Goal: Connect with others: Connect with others

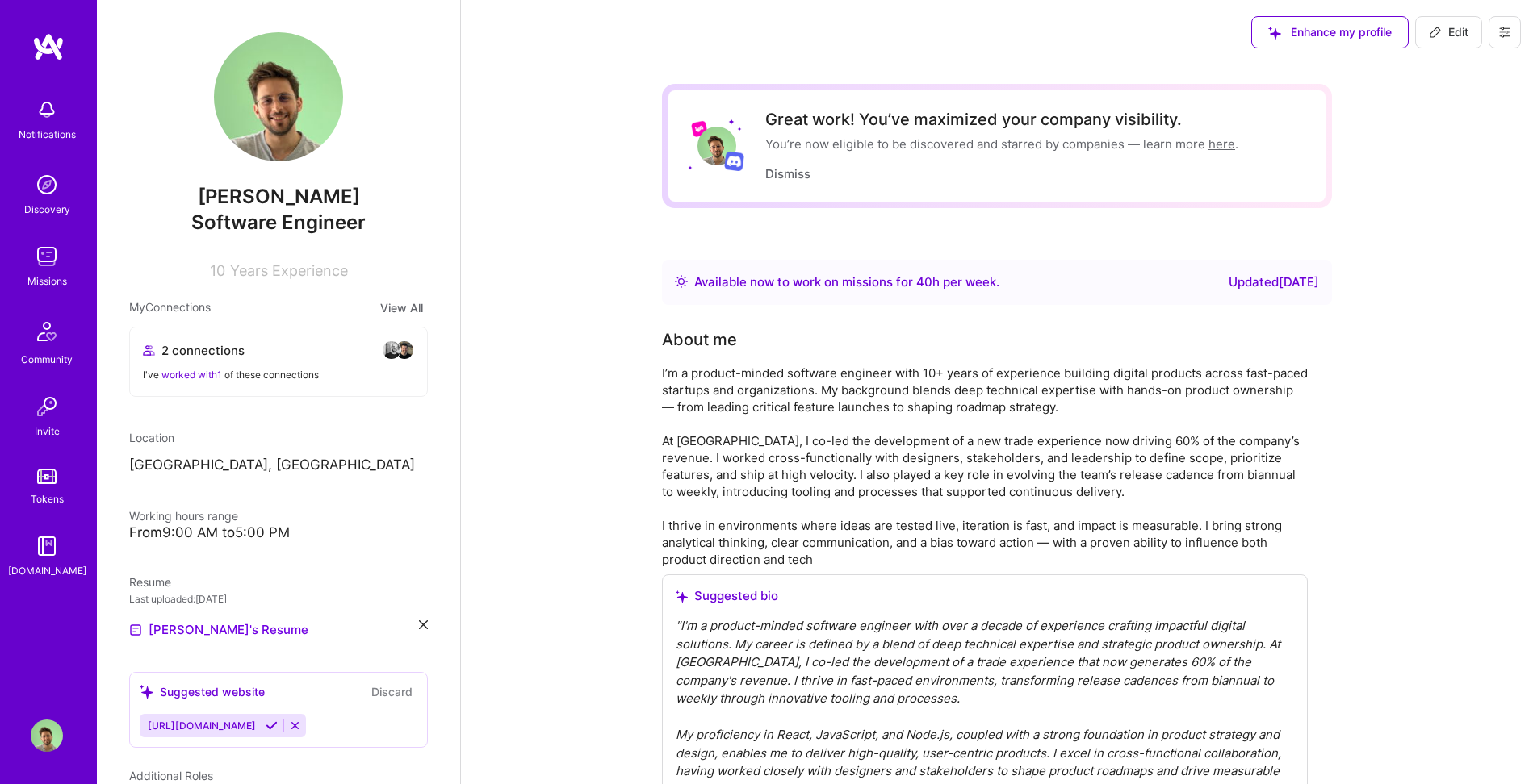
click at [233, 346] on span "2 connections" at bounding box center [202, 350] width 83 height 17
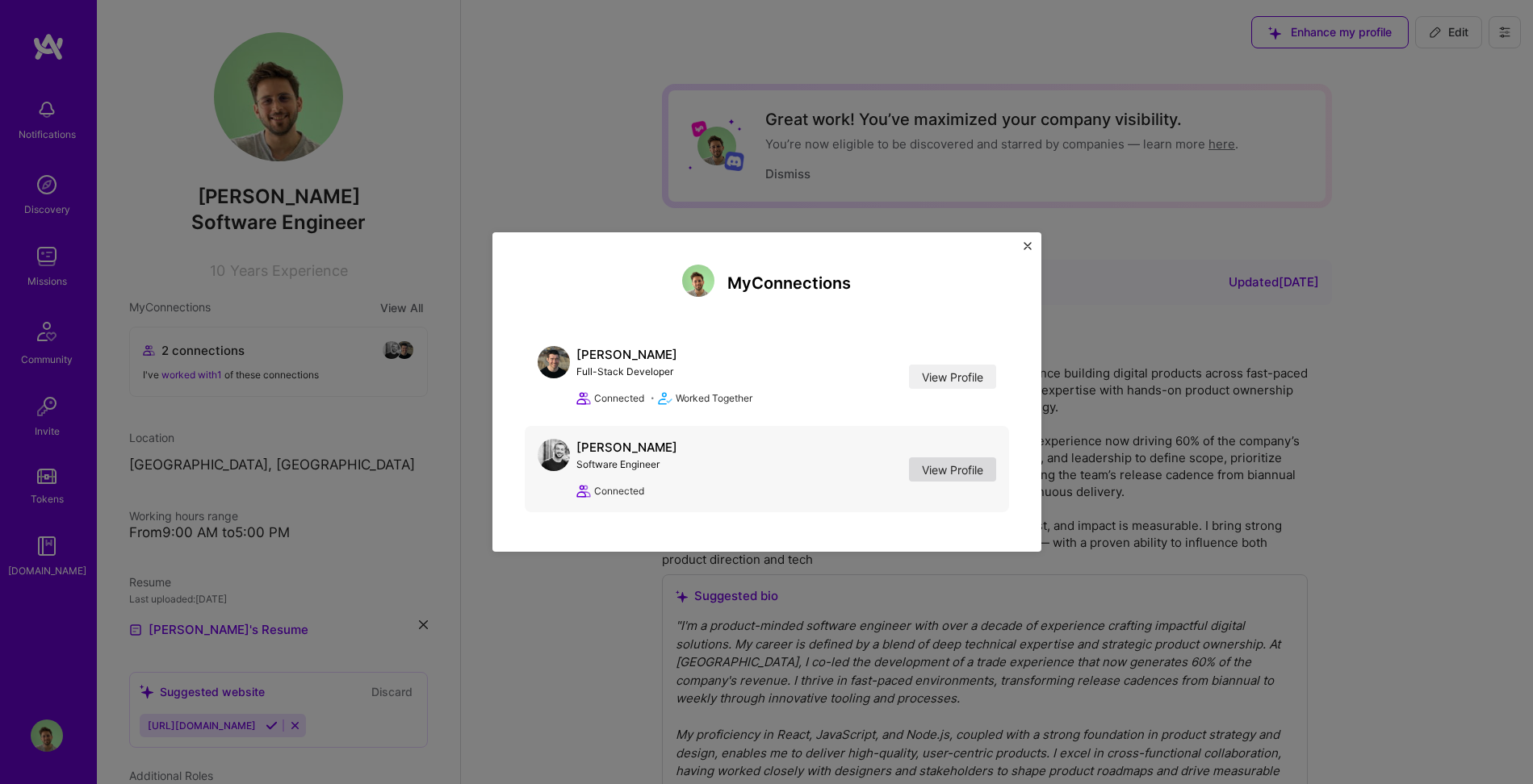
click at [984, 472] on link "View Profile" at bounding box center [953, 470] width 87 height 24
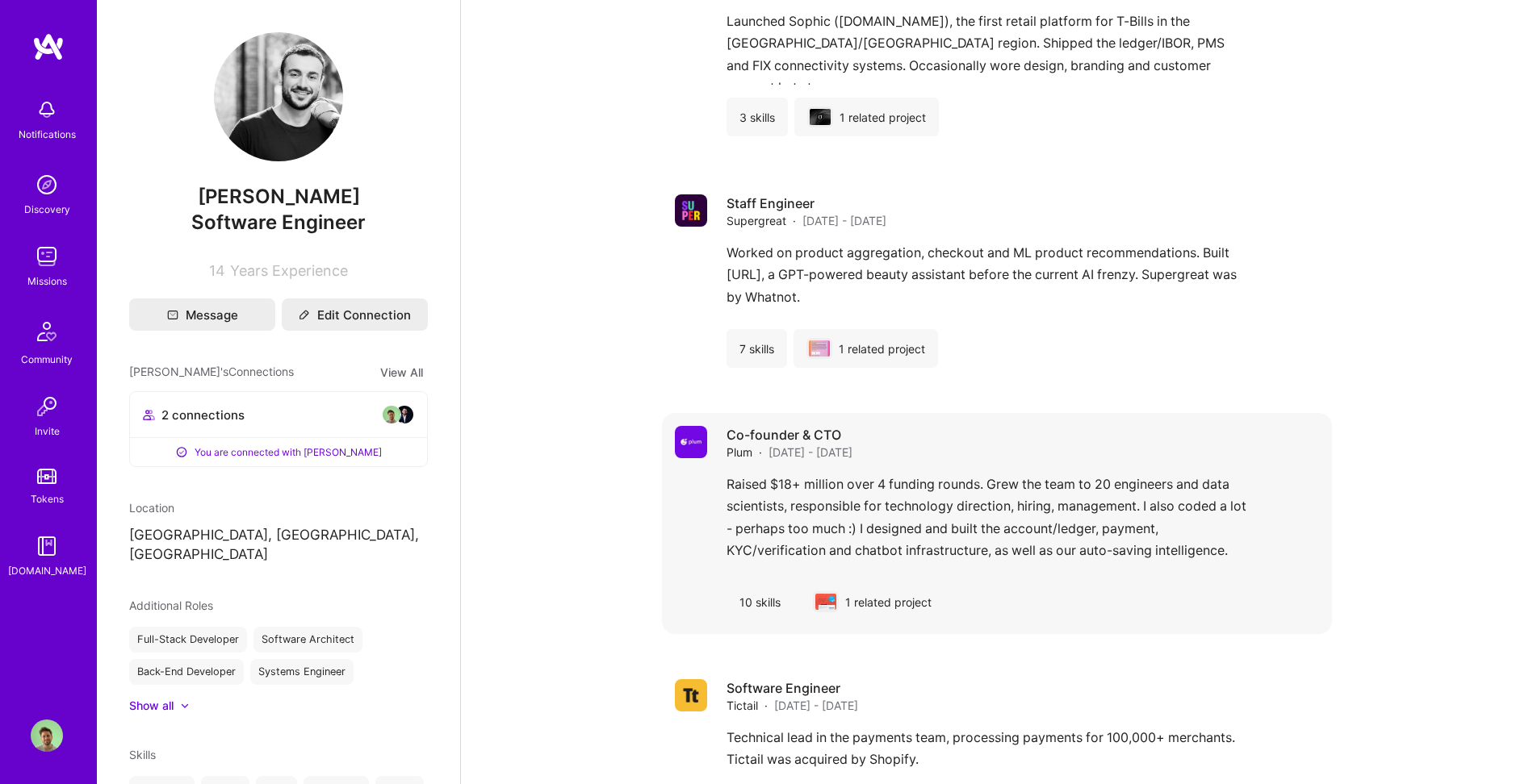
scroll to position [1176, 0]
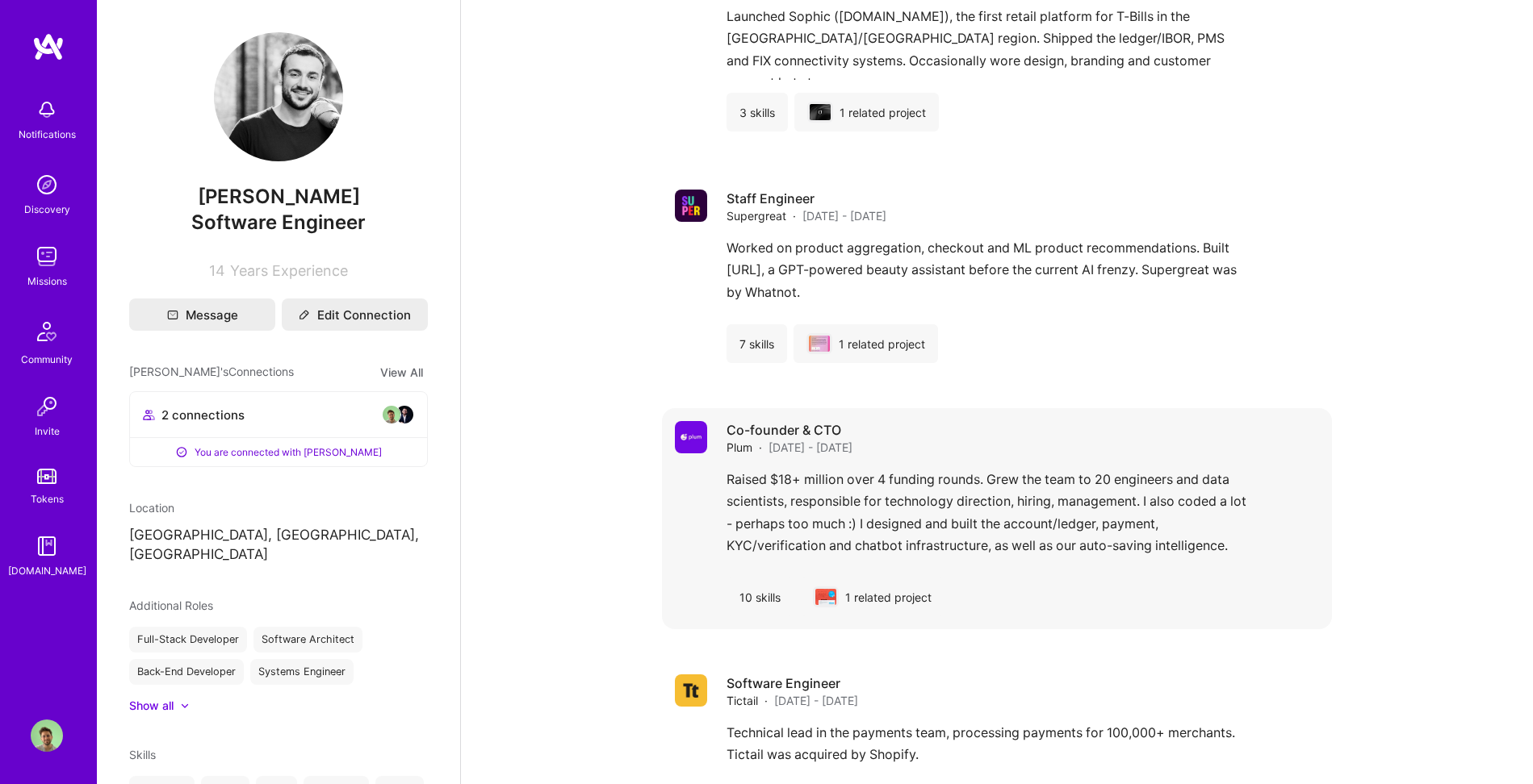
click at [793, 518] on div "Raised $18+ million over 4 funding rounds. Grew the team to 20 engineers and da…" at bounding box center [1022, 517] width 593 height 96
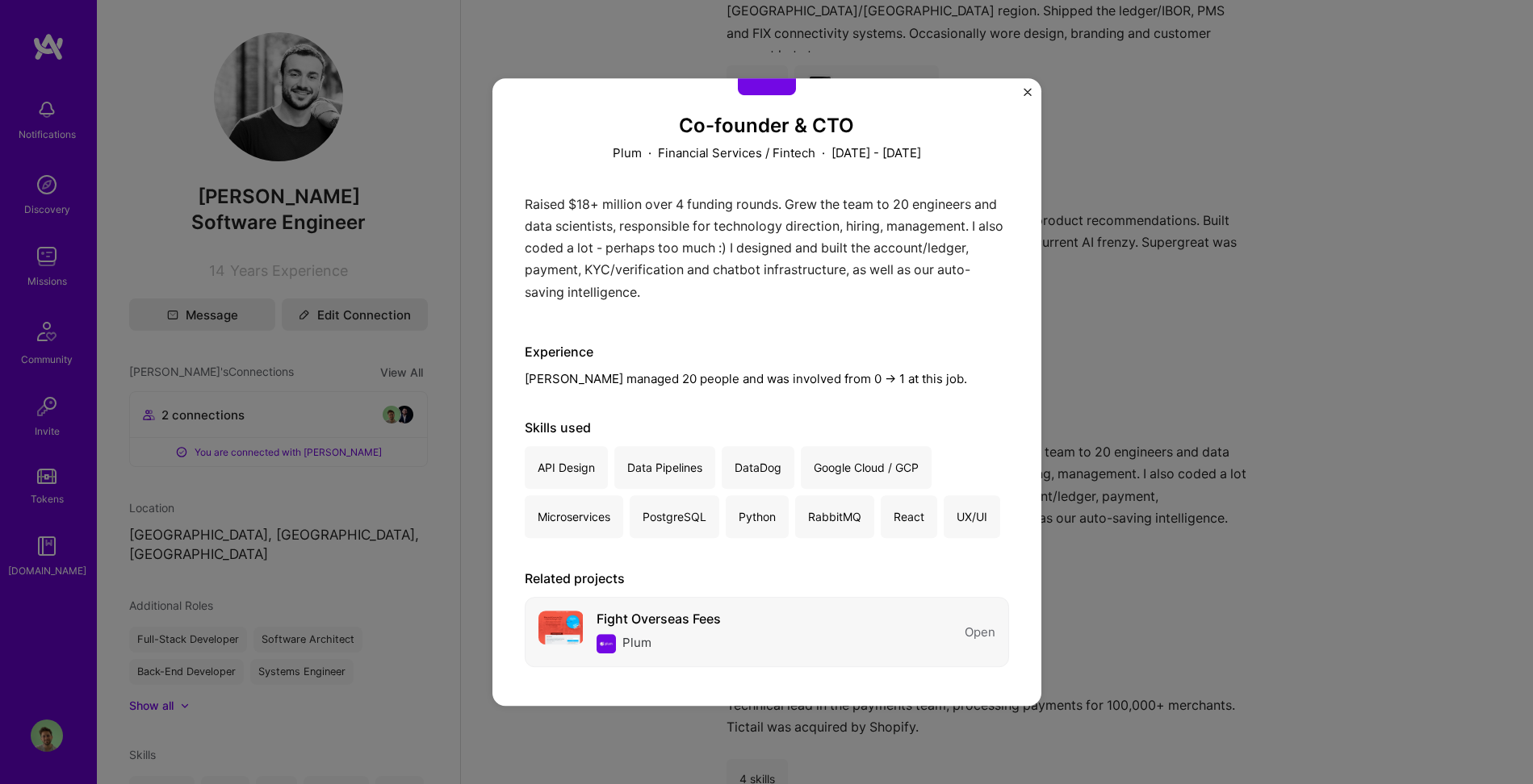
scroll to position [1205, 0]
click at [721, 635] on div "Plum" at bounding box center [658, 644] width 124 height 20
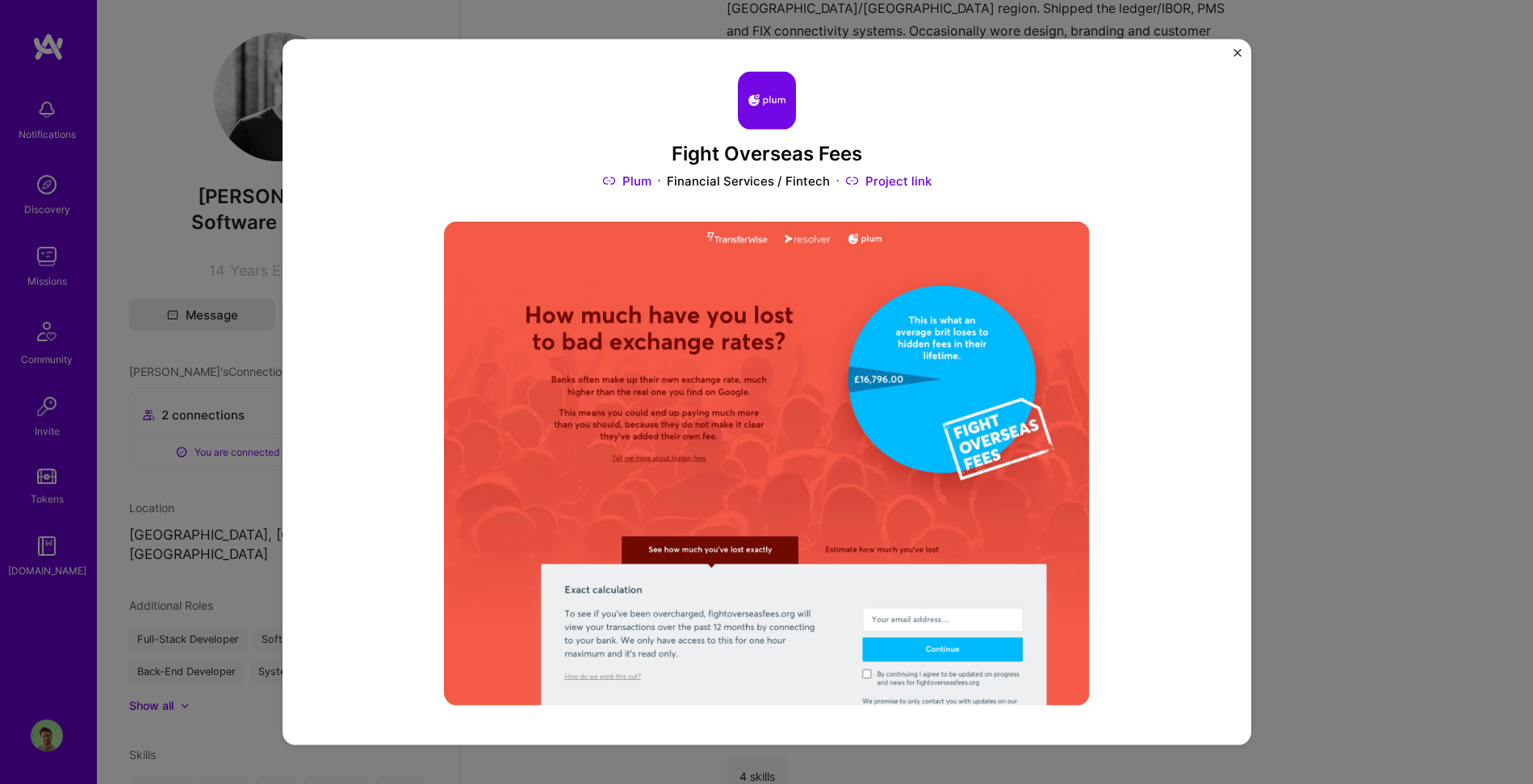
click at [898, 176] on link "Project link" at bounding box center [888, 180] width 86 height 17
click at [866, 182] on link "Project link" at bounding box center [888, 180] width 86 height 17
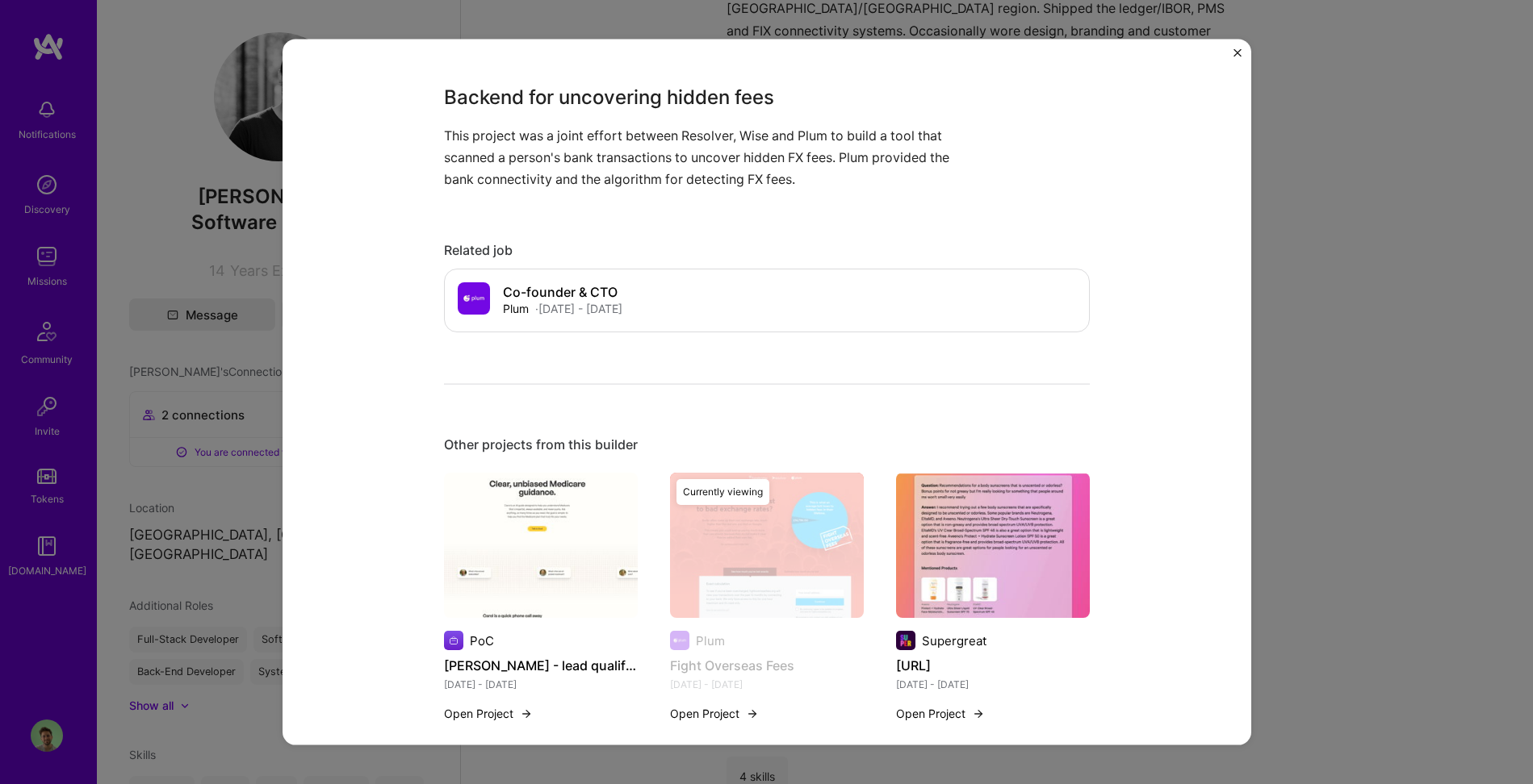
scroll to position [1051, 0]
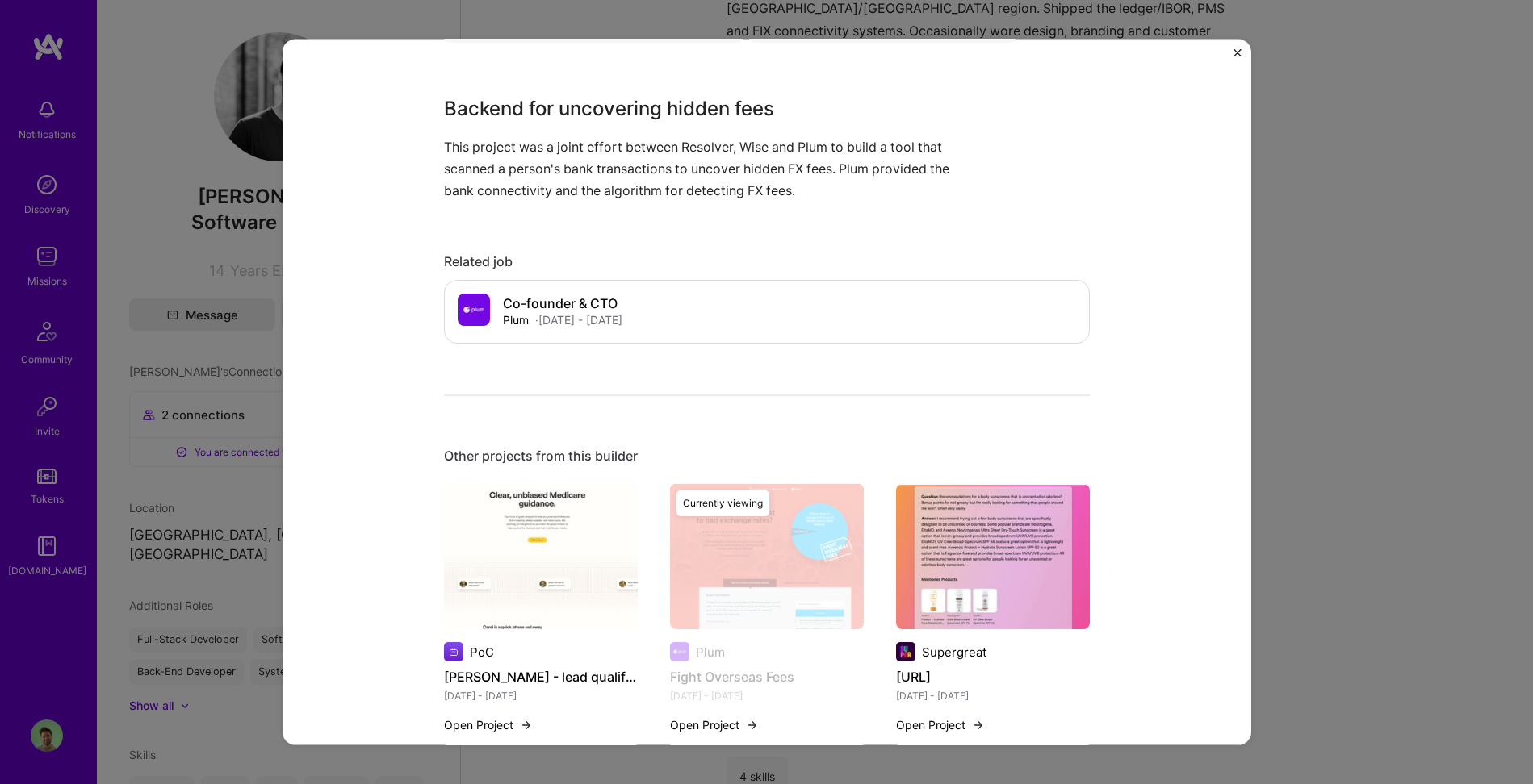
click at [1358, 453] on div "Fight Overseas Fees Plum Financial Services / Fintech Project link Role Co-foun…" at bounding box center [766, 392] width 1533 height 784
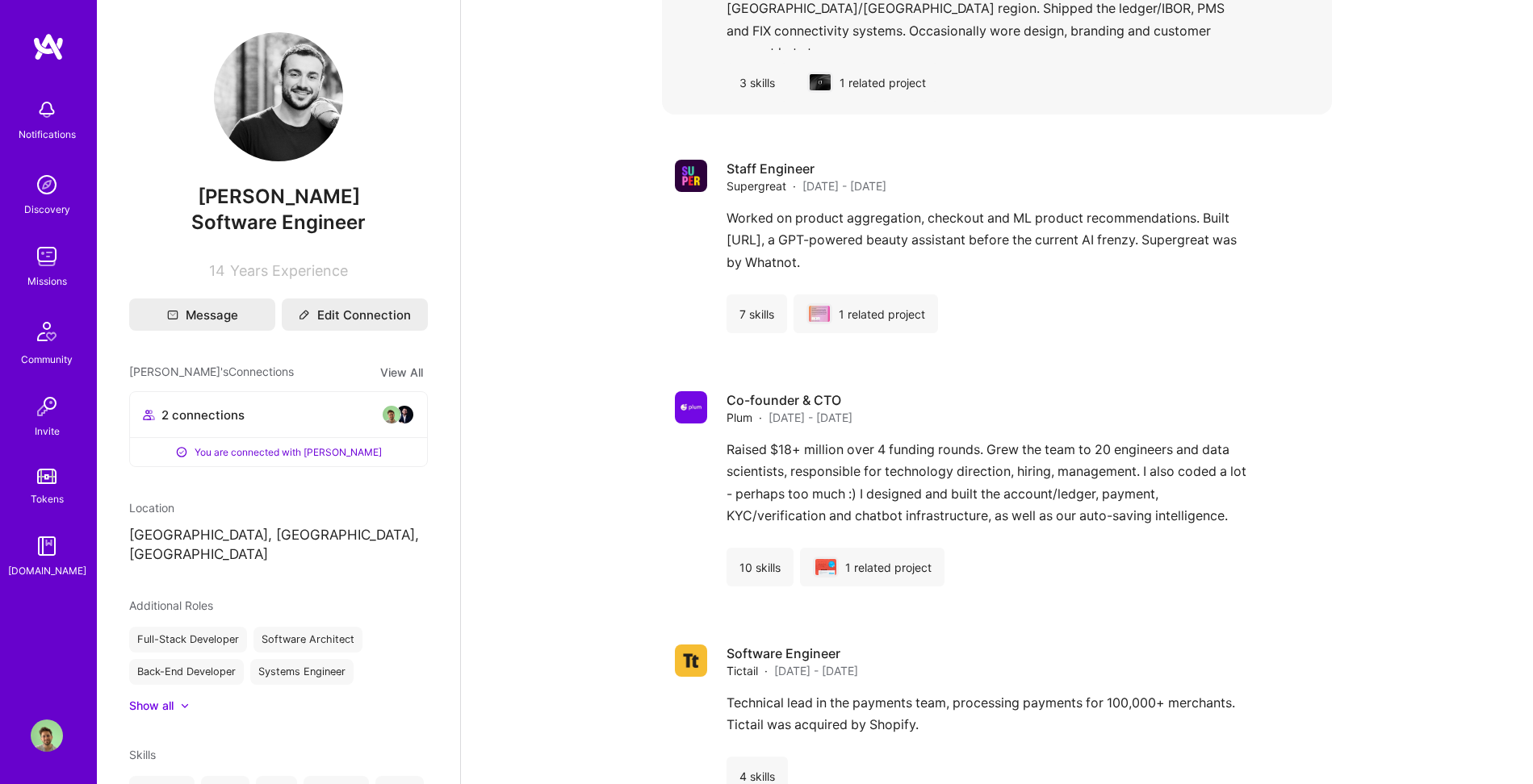
scroll to position [653, 0]
